Goal: Find specific page/section: Find specific page/section

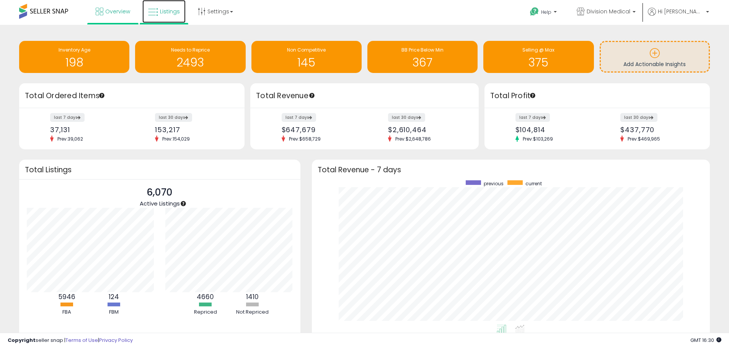
click at [160, 12] on span "Listings" at bounding box center [170, 12] width 20 height 8
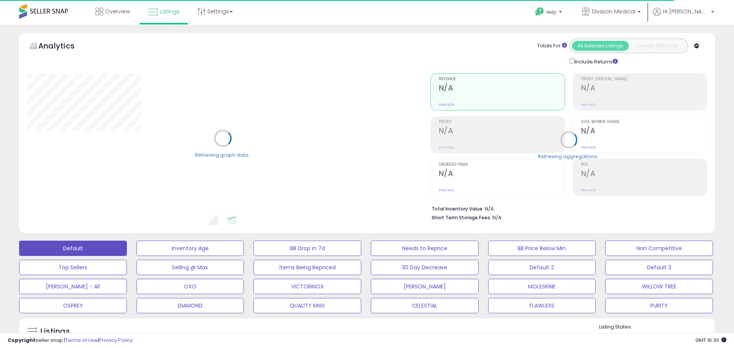
select select "**"
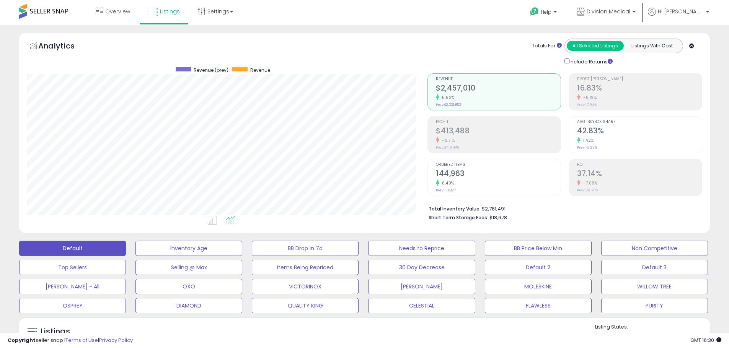
scroll to position [157, 400]
click at [223, 256] on button "OXO" at bounding box center [188, 248] width 107 height 15
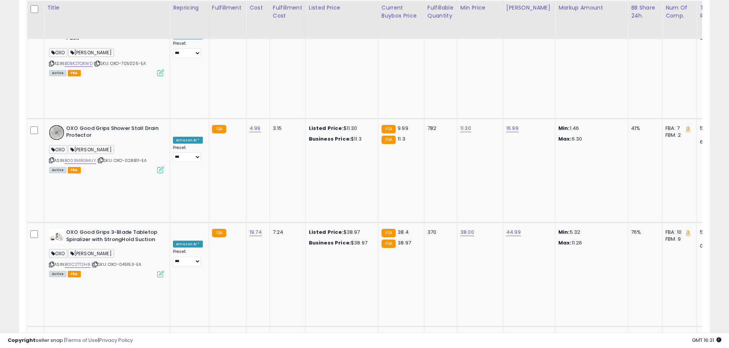
scroll to position [2831, 0]
drag, startPoint x: 65, startPoint y: 252, endPoint x: 73, endPoint y: 250, distance: 8.3
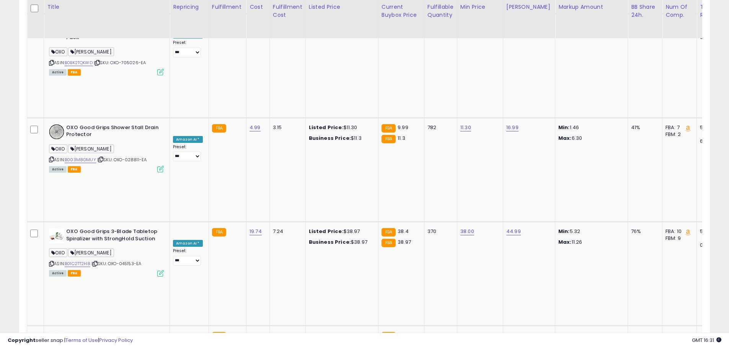
drag, startPoint x: 66, startPoint y: 253, endPoint x: 93, endPoint y: 251, distance: 27.2
copy div "B001CDP5UO"
